Goal: Check status: Check status

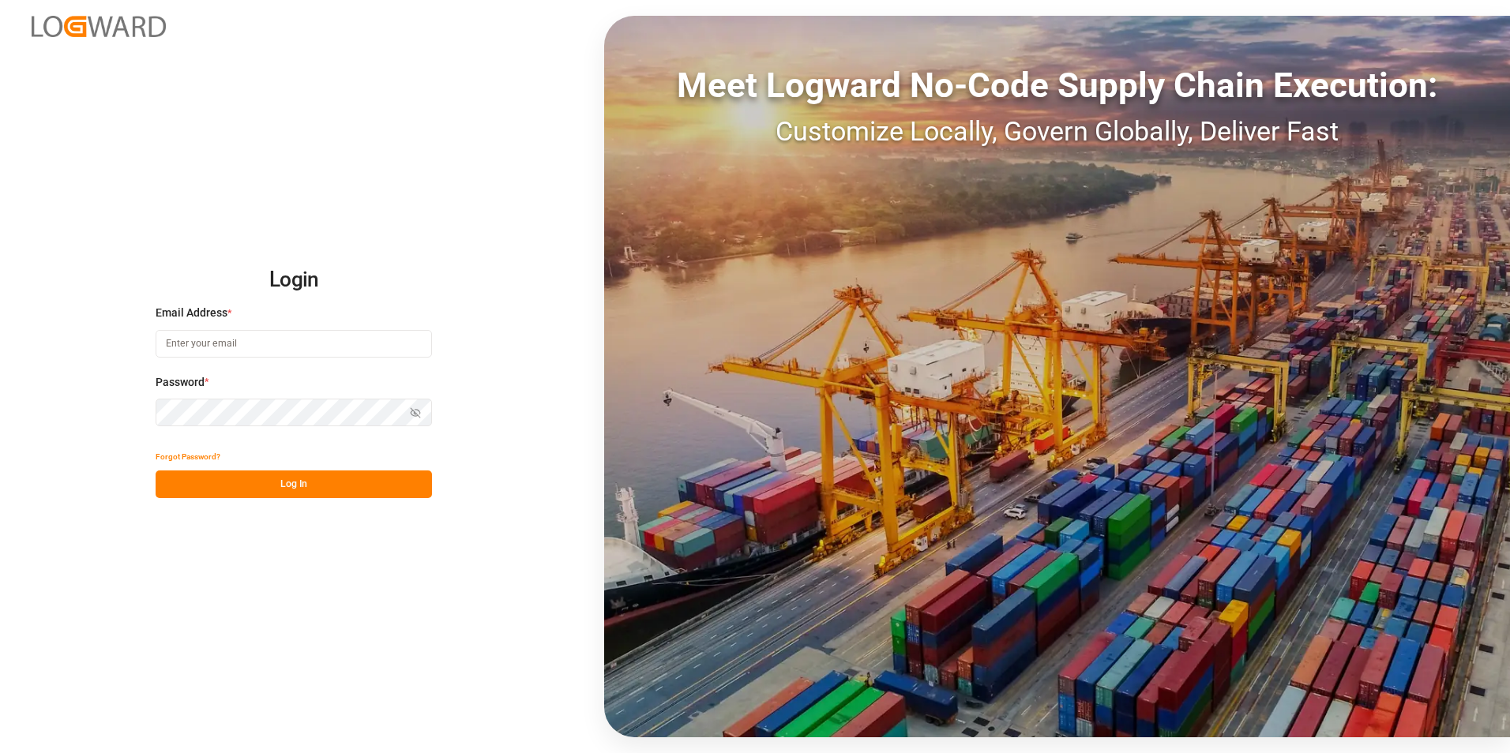
type input "[PERSON_NAME][EMAIL_ADDRESS][DOMAIN_NAME]"
click at [301, 473] on button "Log In" at bounding box center [294, 485] width 276 height 28
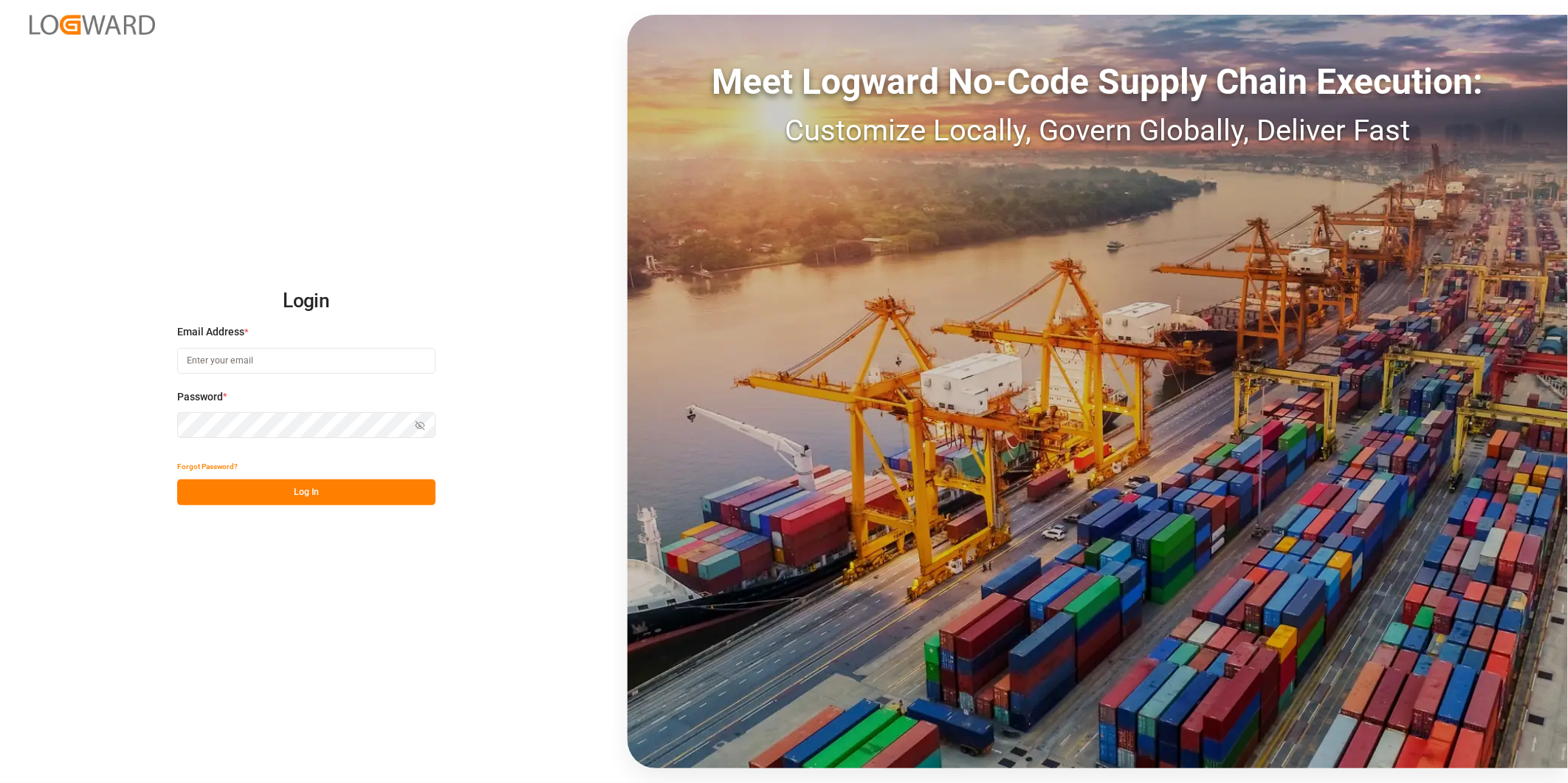
type input "[PERSON_NAME][EMAIL_ADDRESS][DOMAIN_NAME]"
click at [351, 500] on button "Log In" at bounding box center [306, 492] width 258 height 26
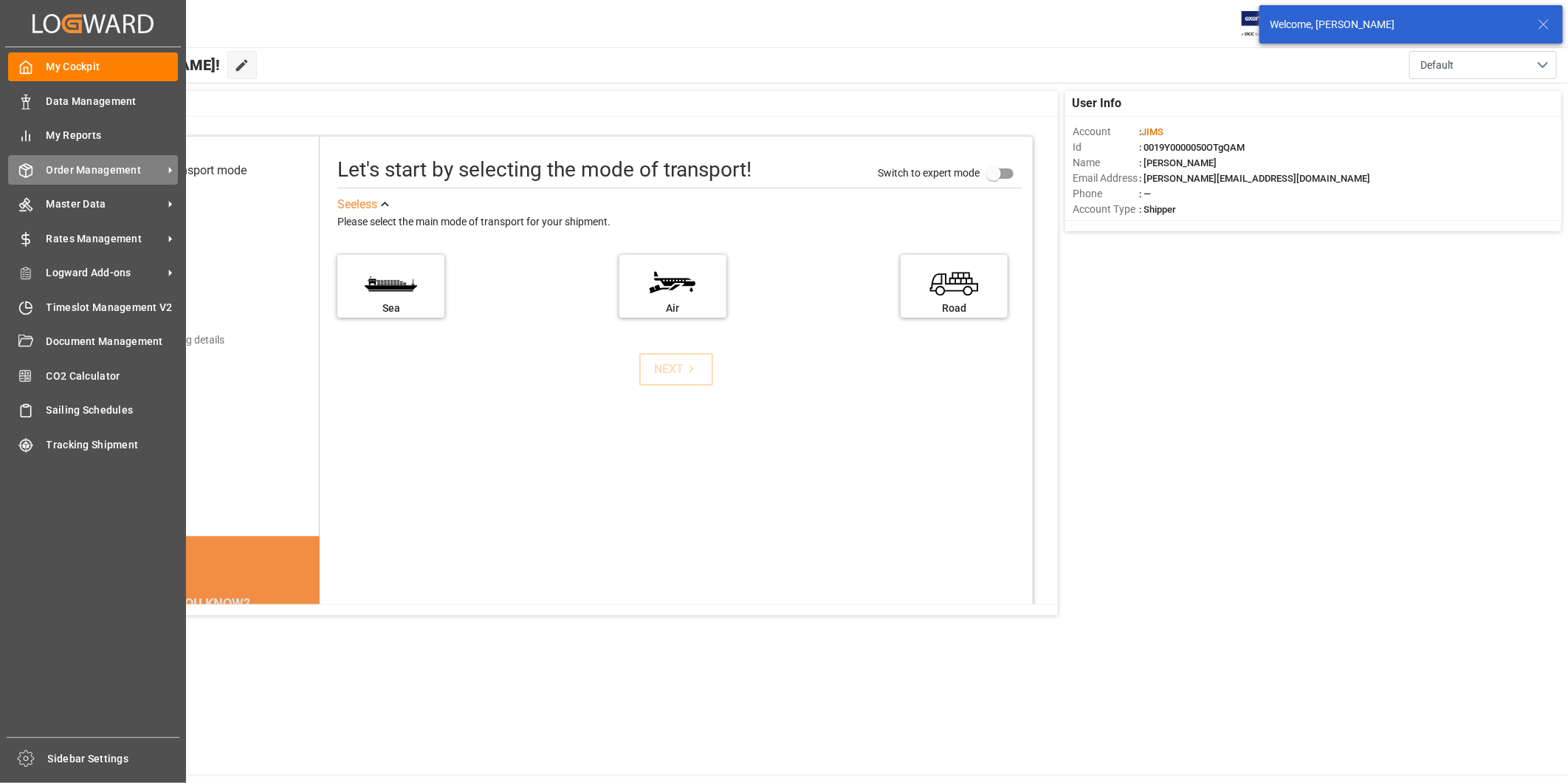
click at [120, 166] on span "Order Management" at bounding box center [105, 170] width 117 height 16
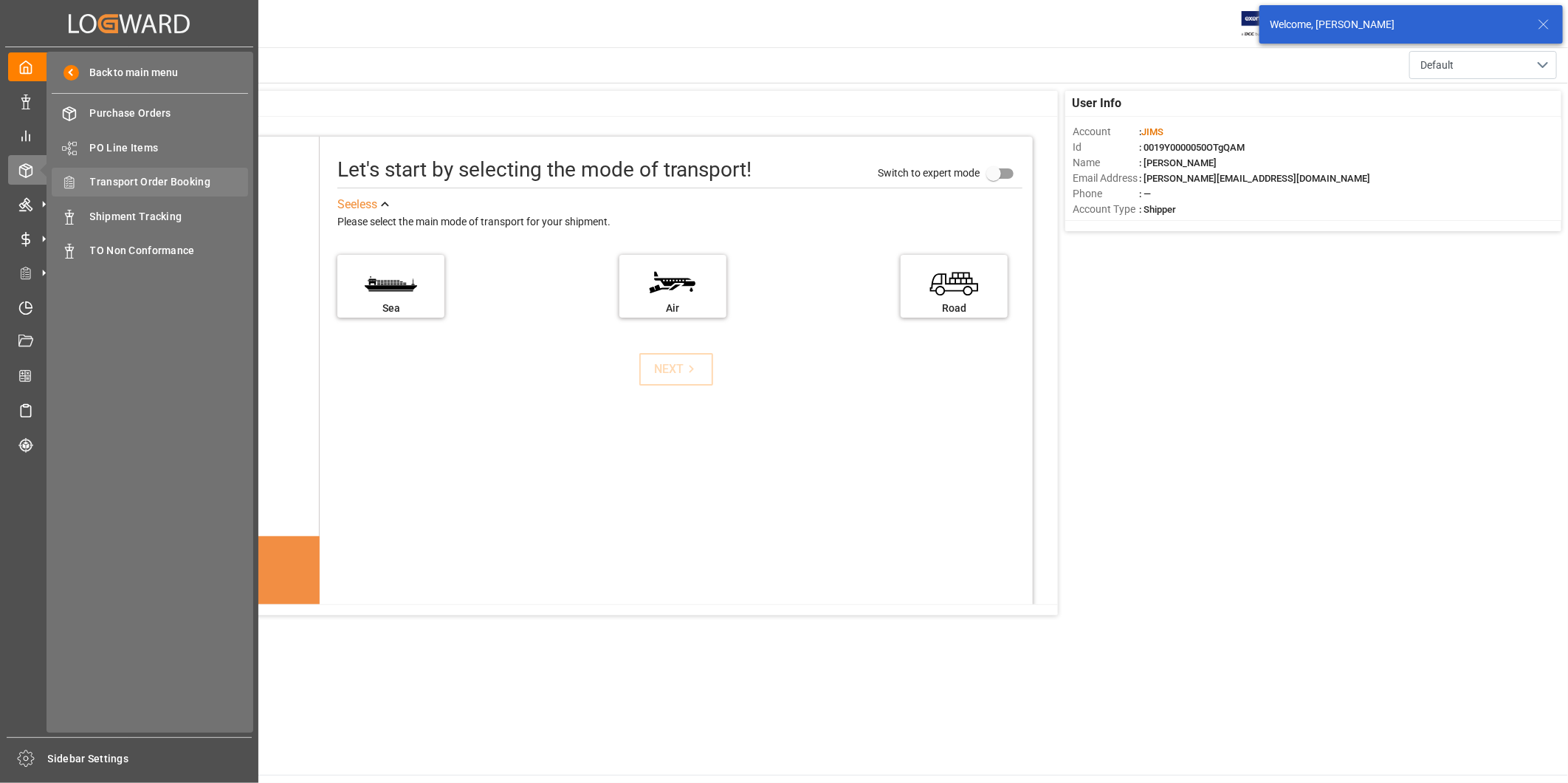
click at [191, 181] on span "Transport Order Booking" at bounding box center [169, 181] width 159 height 16
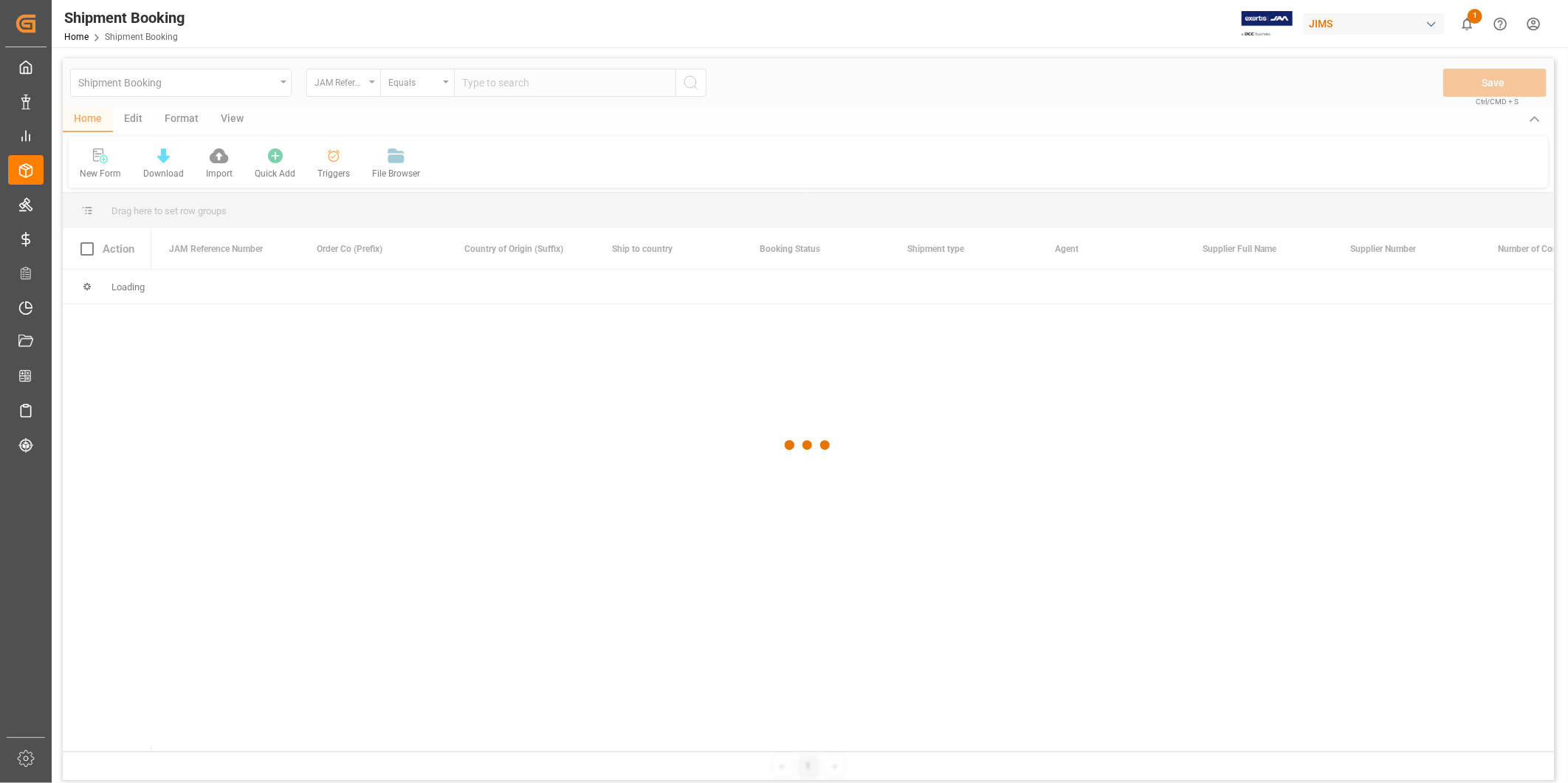
click at [525, 86] on div at bounding box center [808, 444] width 1491 height 774
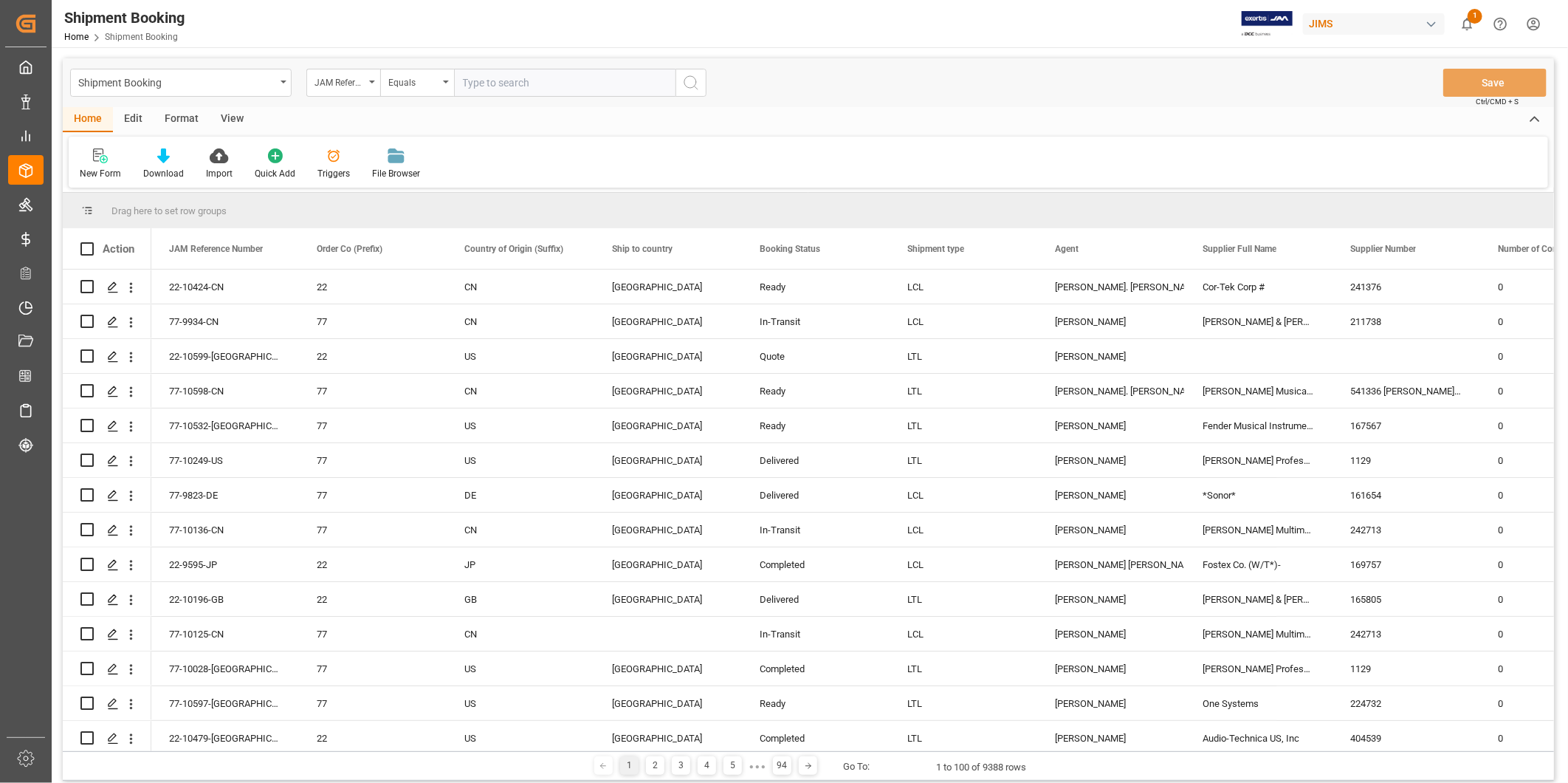
click at [530, 86] on input "text" at bounding box center [565, 82] width 222 height 28
paste input "22-10599-[GEOGRAPHIC_DATA]"
type input "22-10599-[GEOGRAPHIC_DATA]"
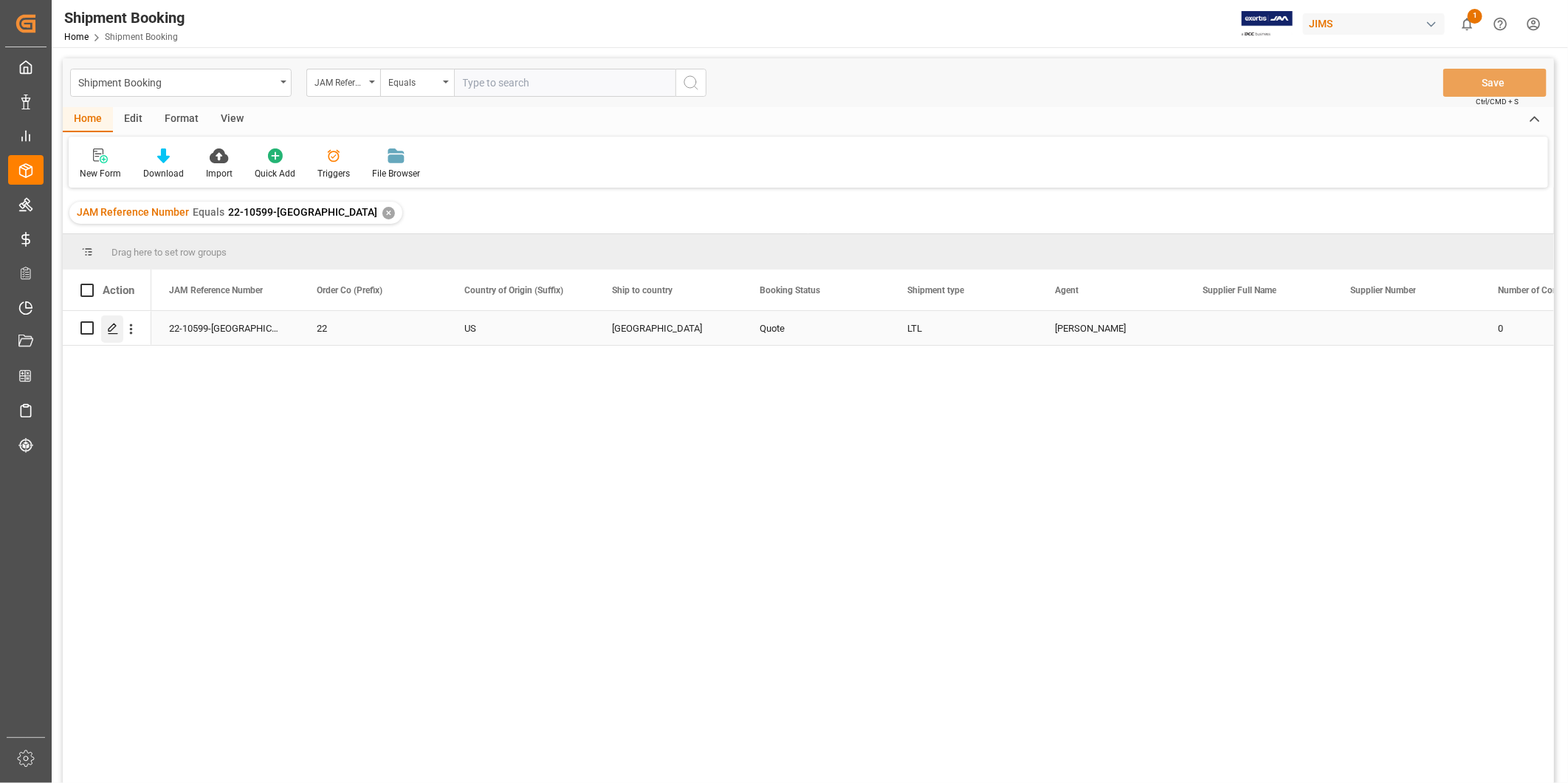
click at [104, 330] on div "Press SPACE to select this row." at bounding box center [112, 328] width 22 height 27
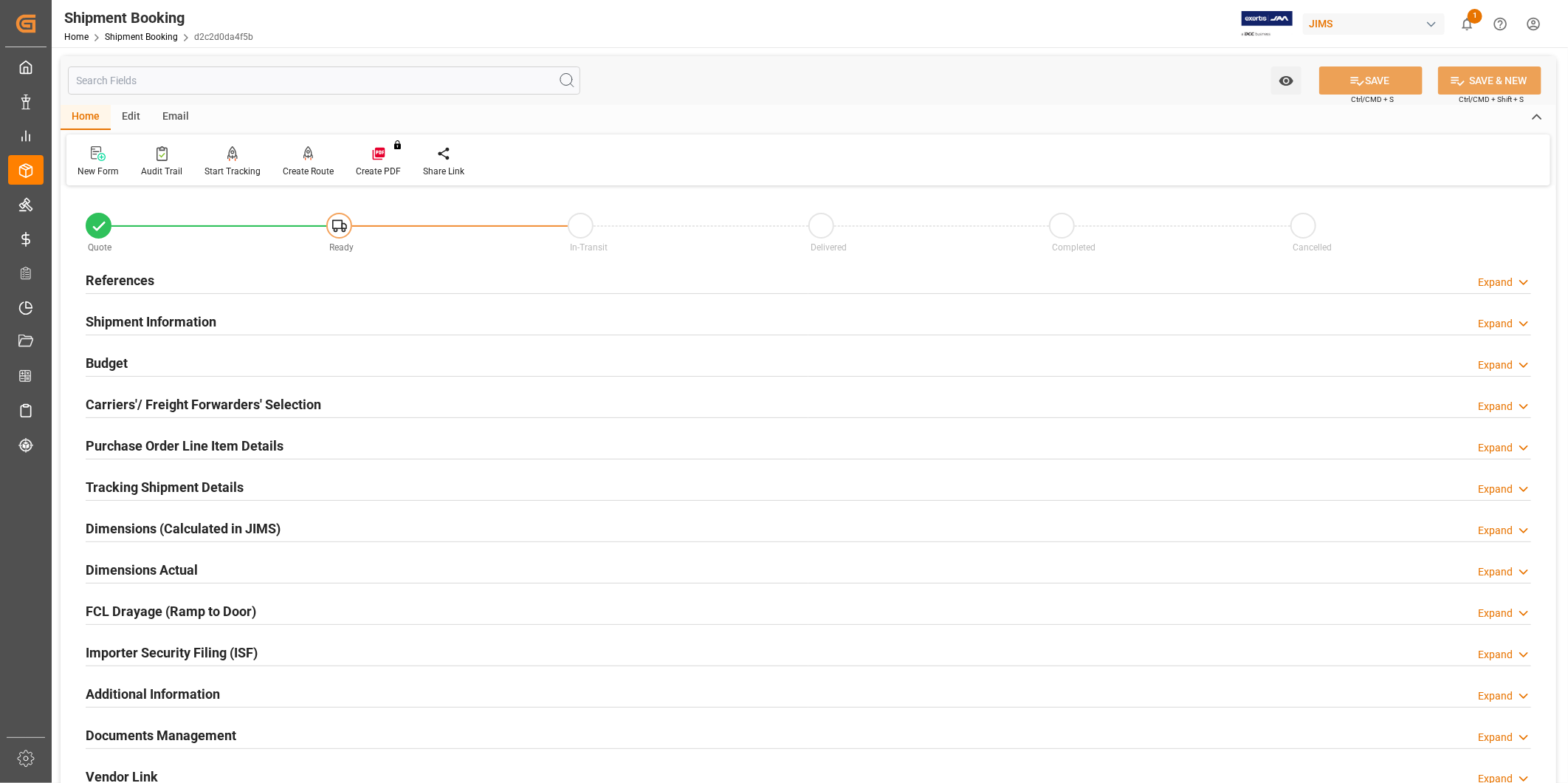
click at [310, 402] on h2 "Carriers'/ Freight Forwarders' Selection" at bounding box center [204, 404] width 236 height 20
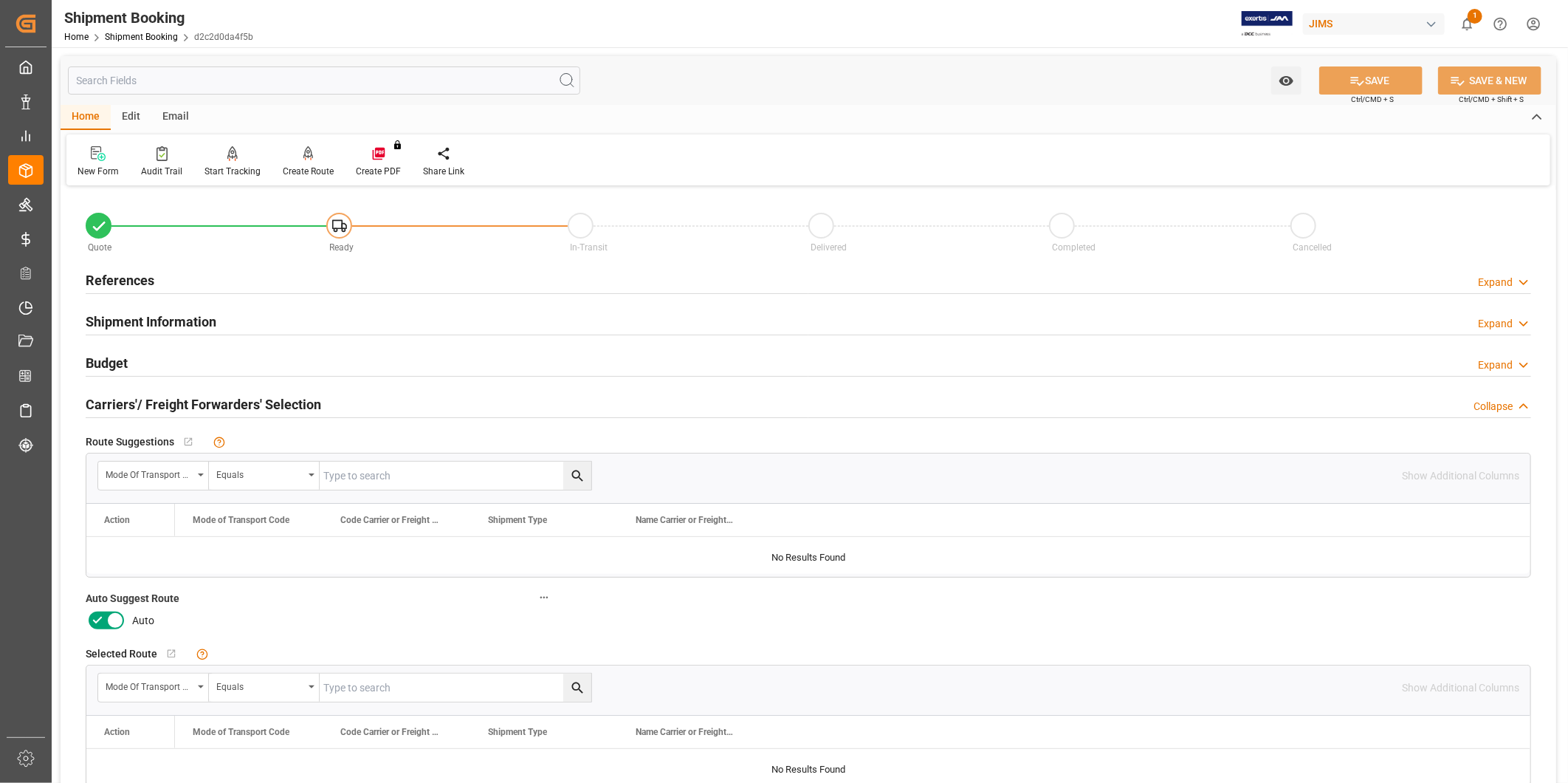
click at [112, 620] on icon at bounding box center [115, 620] width 18 height 18
click at [0, 0] on input "checkbox" at bounding box center [0, 0] width 0 height 0
click at [107, 622] on icon at bounding box center [115, 620] width 18 height 18
click at [0, 0] on input "checkbox" at bounding box center [0, 0] width 0 height 0
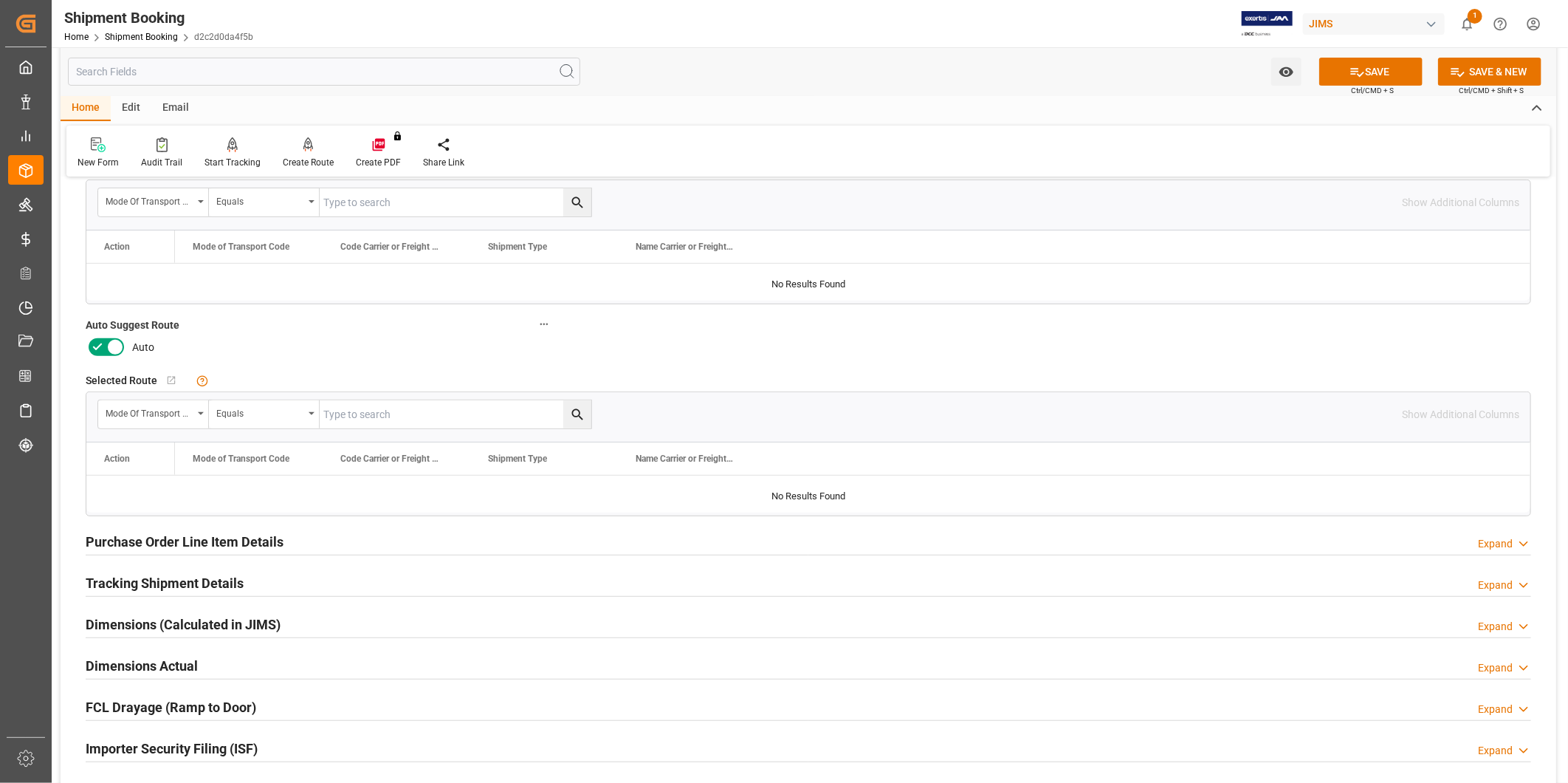
click at [281, 541] on h2 "Purchase Order Line Item Details" at bounding box center [185, 541] width 198 height 20
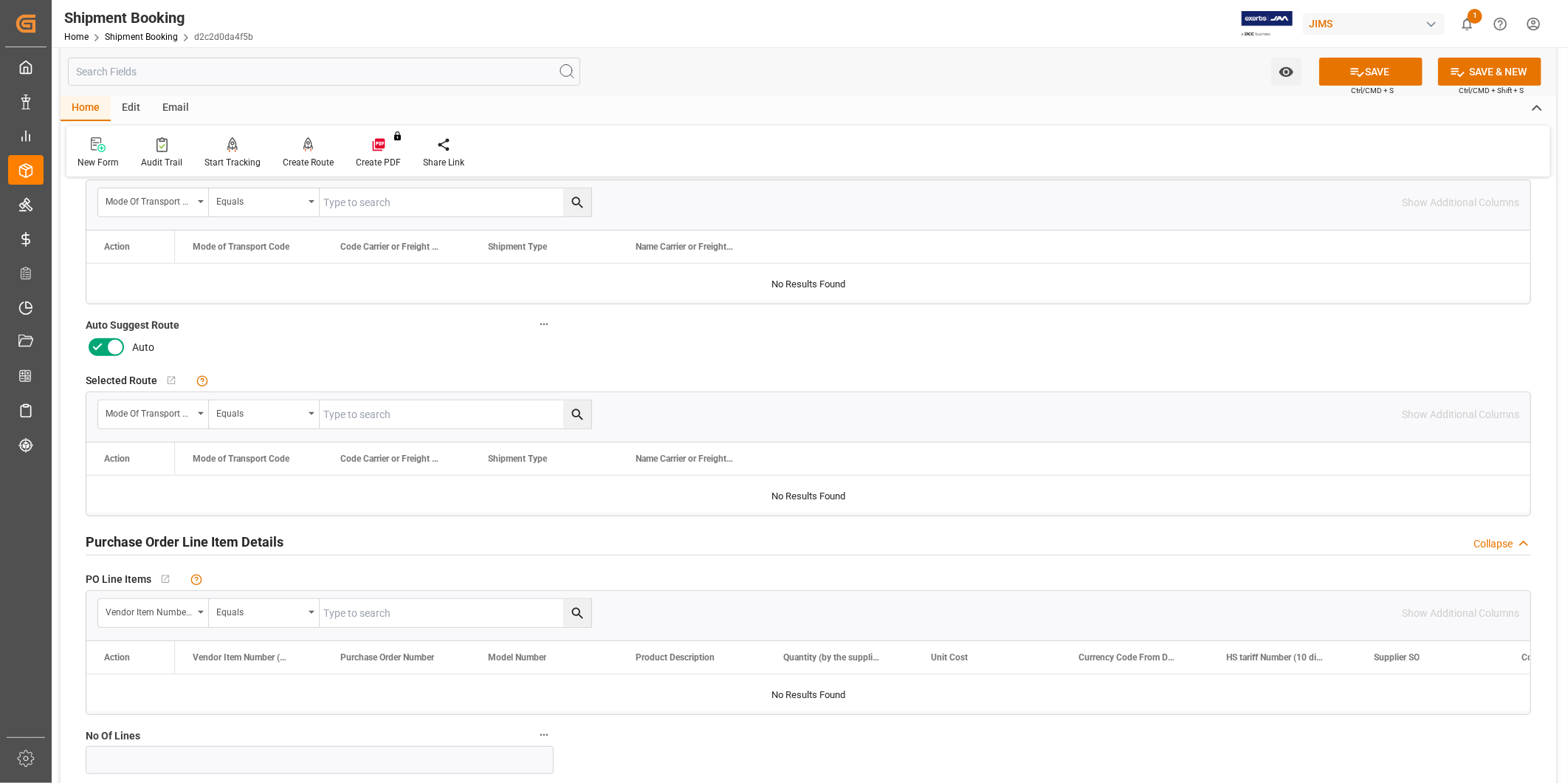
click at [281, 541] on h2 "Purchase Order Line Item Details" at bounding box center [185, 541] width 198 height 20
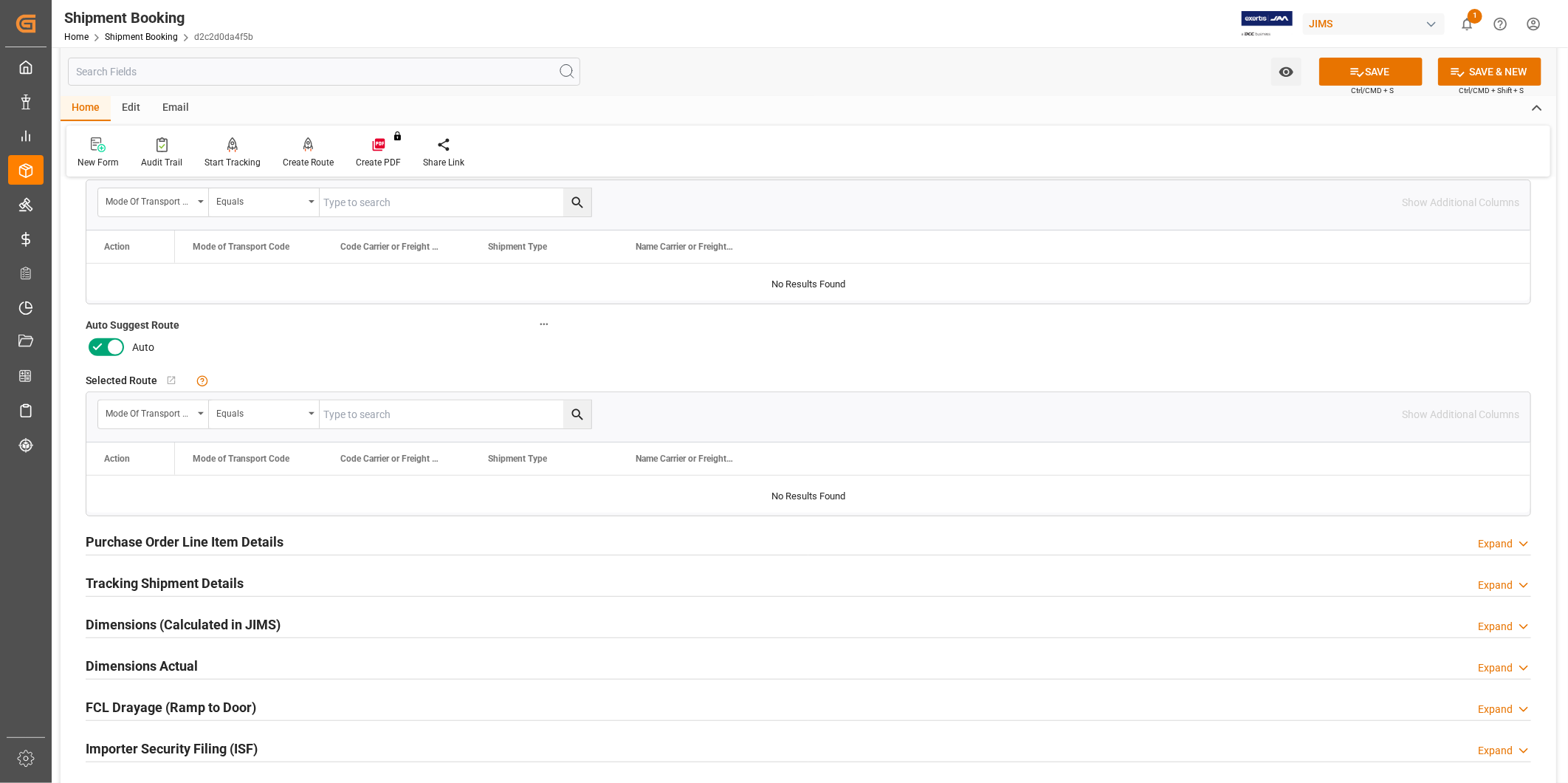
click at [270, 587] on div "Tracking Shipment Details Expand" at bounding box center [809, 582] width 1446 height 28
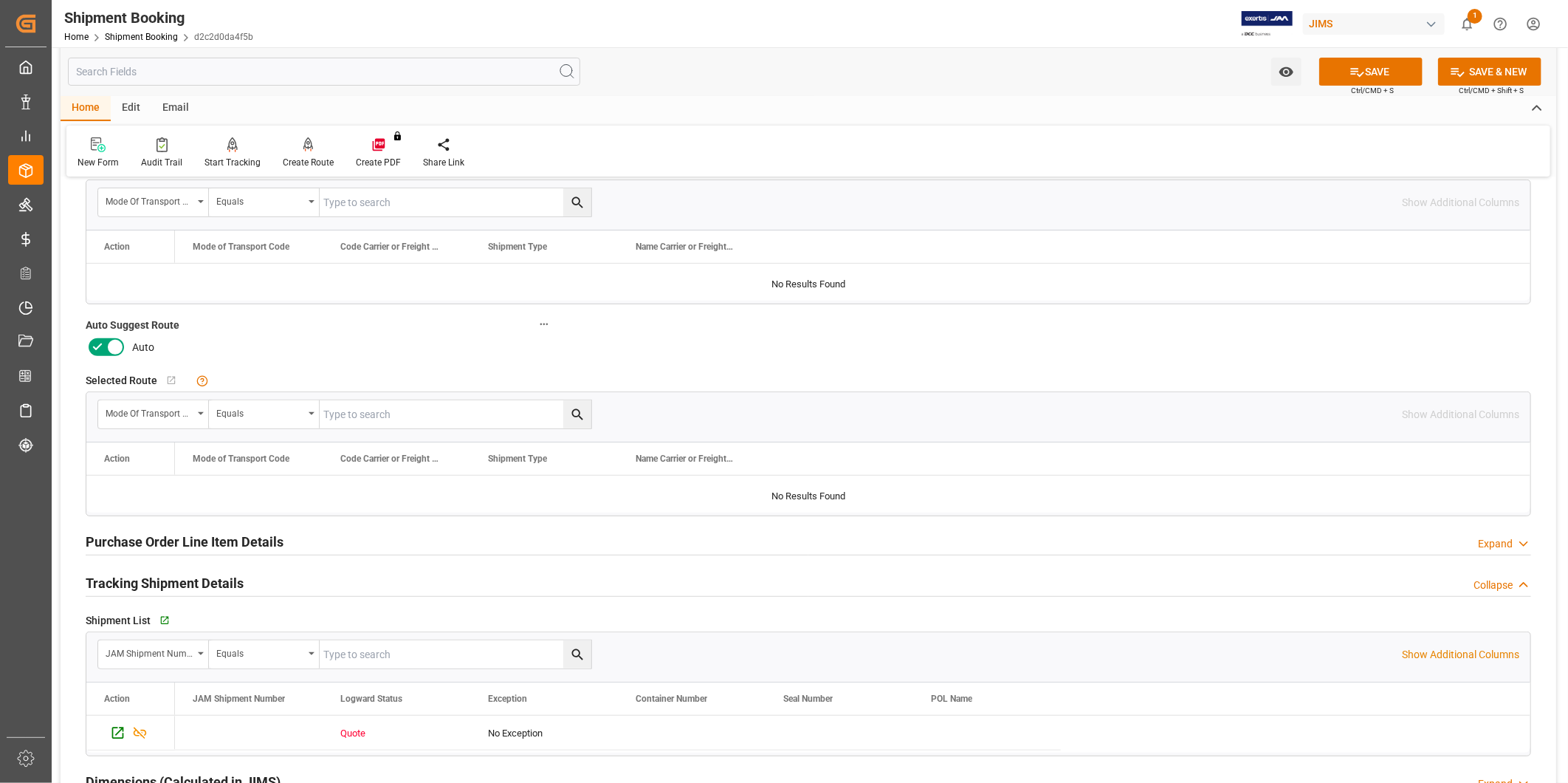
click at [270, 587] on div "Tracking Shipment Details Collapse" at bounding box center [809, 582] width 1446 height 28
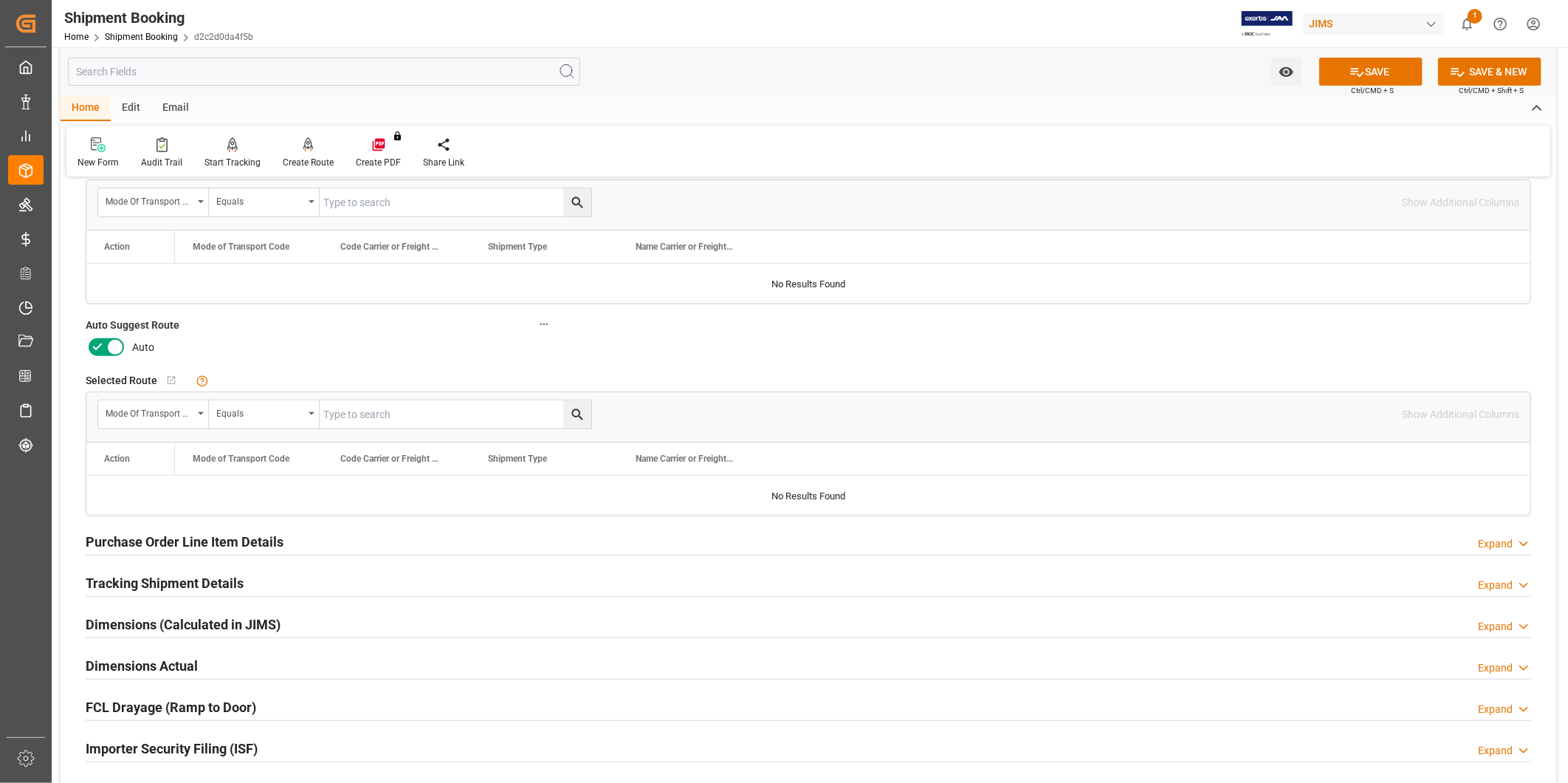
click at [230, 538] on h2 "Purchase Order Line Item Details" at bounding box center [185, 541] width 198 height 20
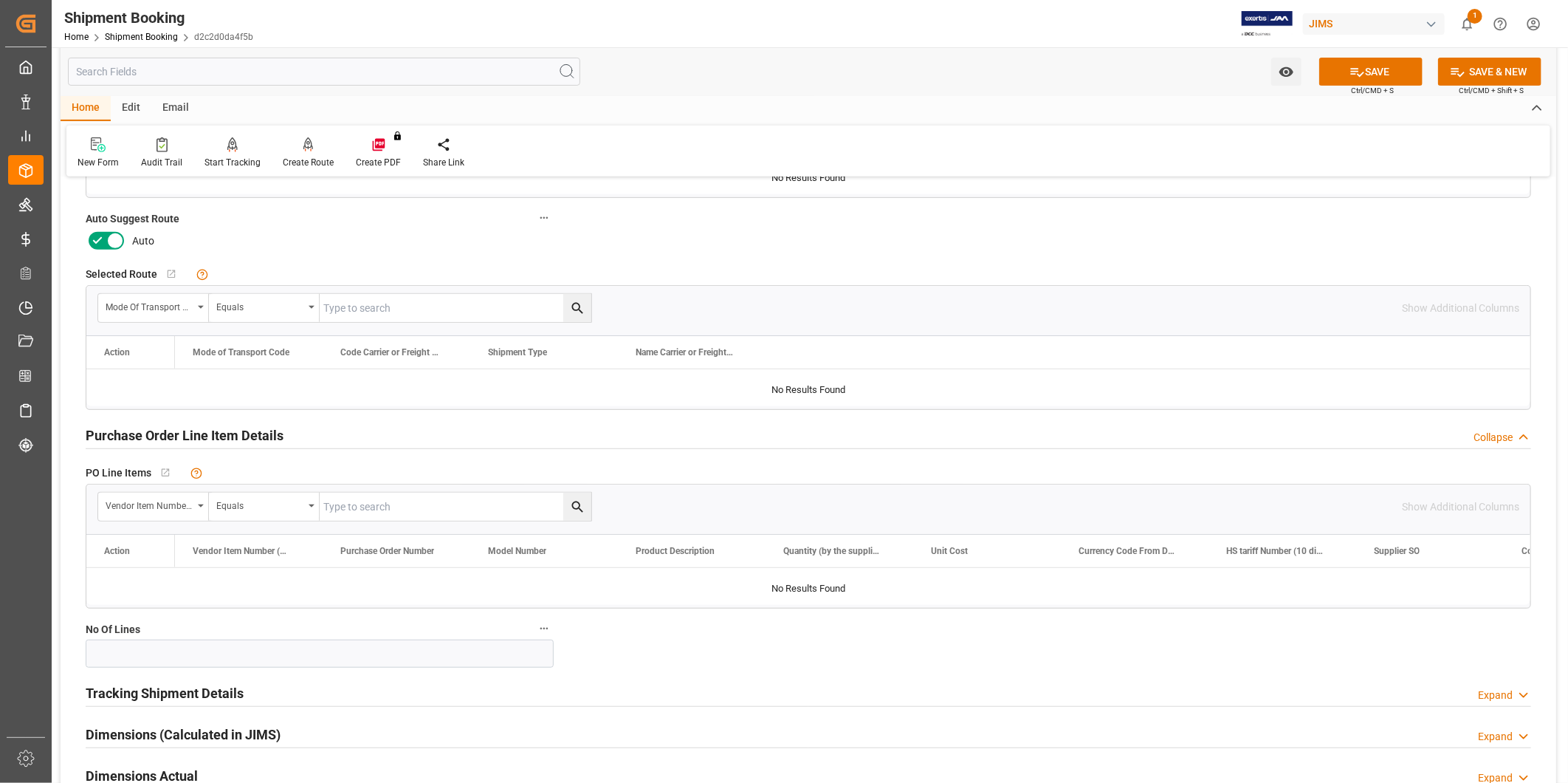
scroll to position [547, 0]
